Goal: Check status: Check status

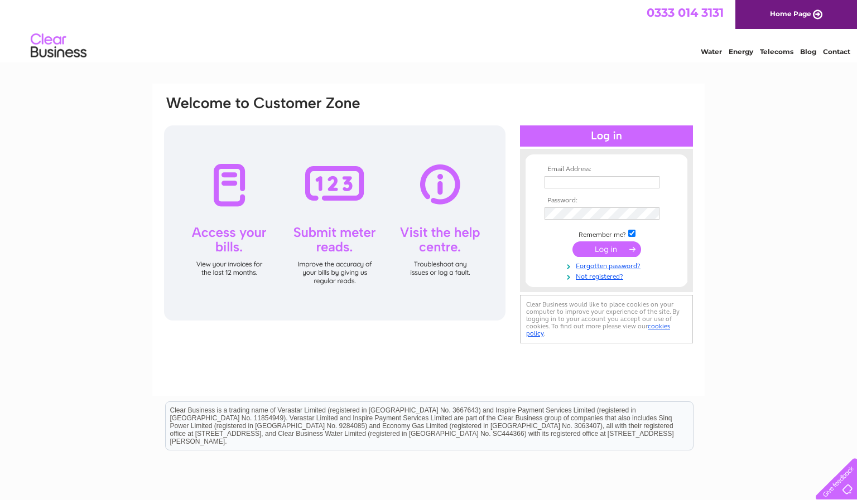
type input "jw@watkinscarsales.com"
click at [597, 244] on input "submit" at bounding box center [606, 249] width 69 height 16
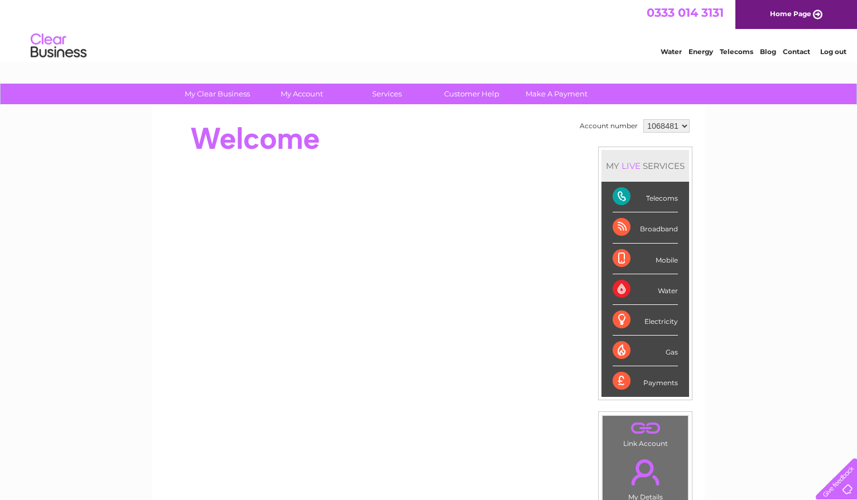
click at [647, 231] on div "Broadband" at bounding box center [644, 227] width 65 height 31
click at [616, 230] on div "Broadband" at bounding box center [644, 227] width 65 height 31
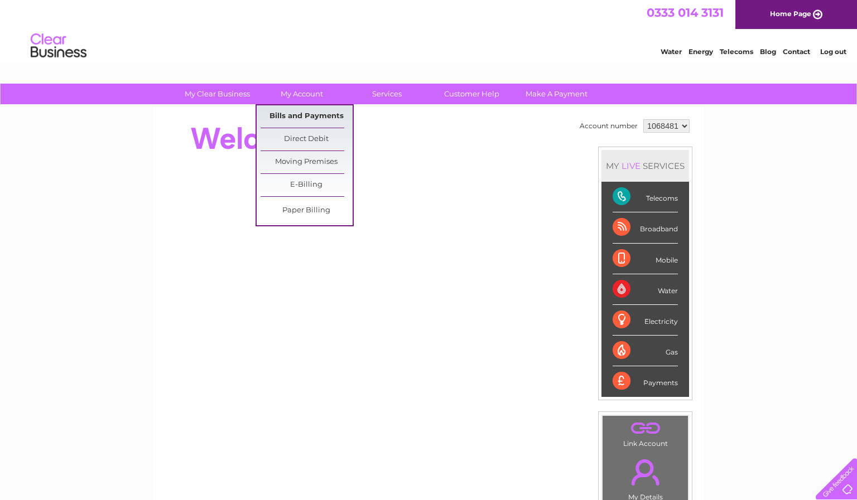
click at [305, 114] on link "Bills and Payments" at bounding box center [306, 116] width 92 height 22
